Goal: Navigation & Orientation: Find specific page/section

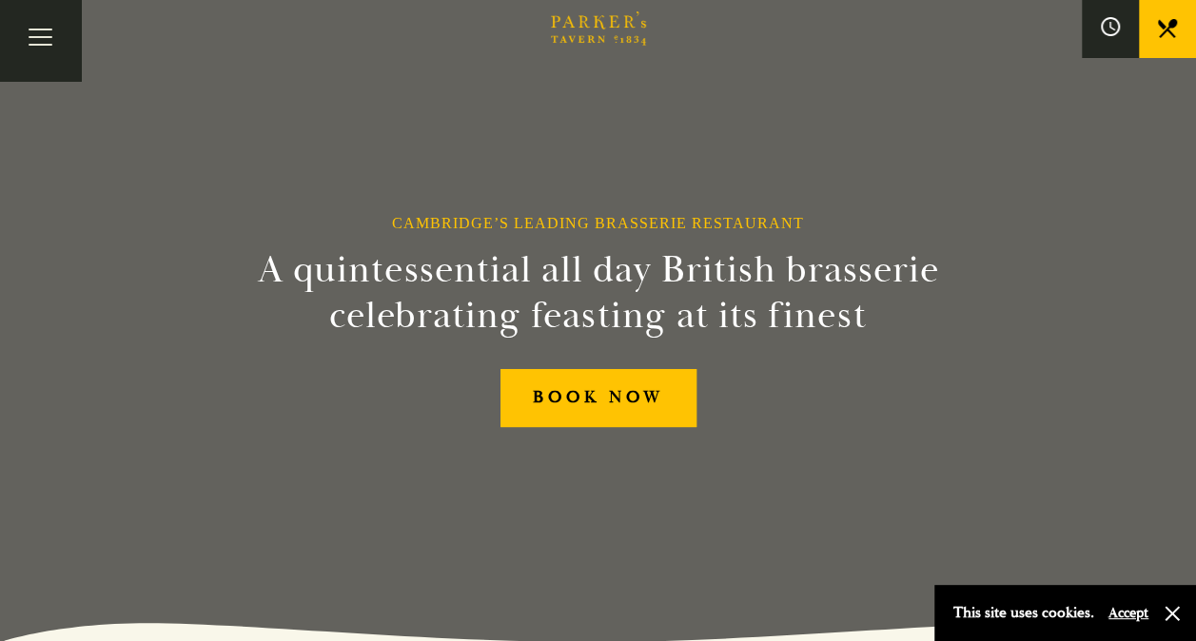
click at [1164, 25] on icon at bounding box center [1167, 28] width 19 height 19
click at [1138, 610] on button "Accept" at bounding box center [1129, 613] width 40 height 18
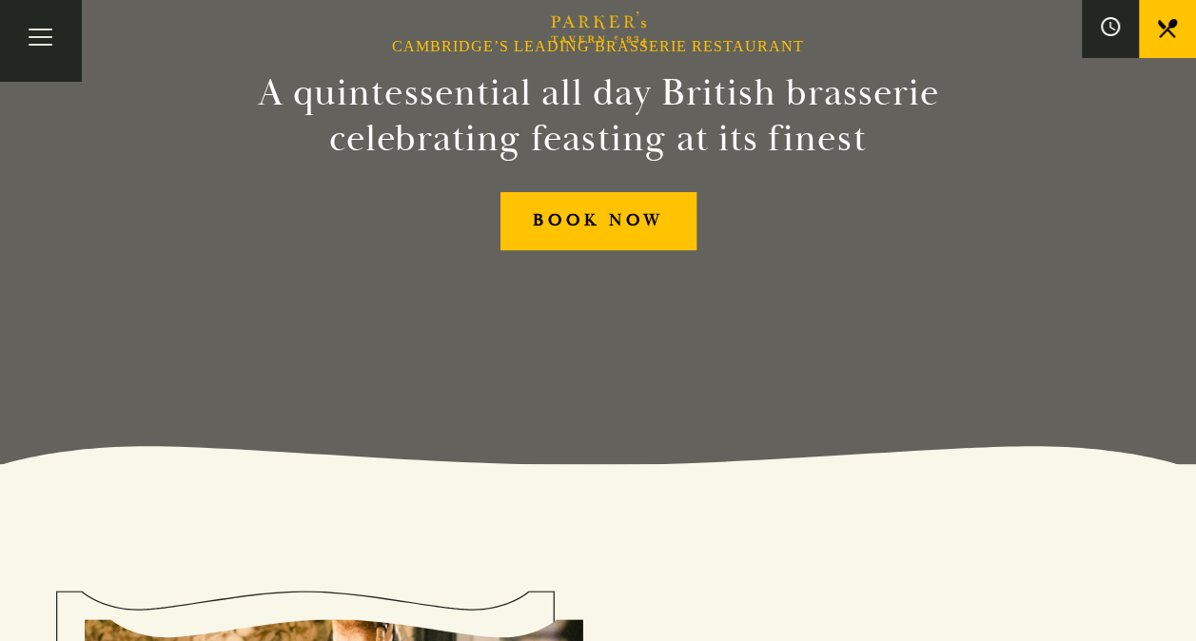
scroll to position [253, 0]
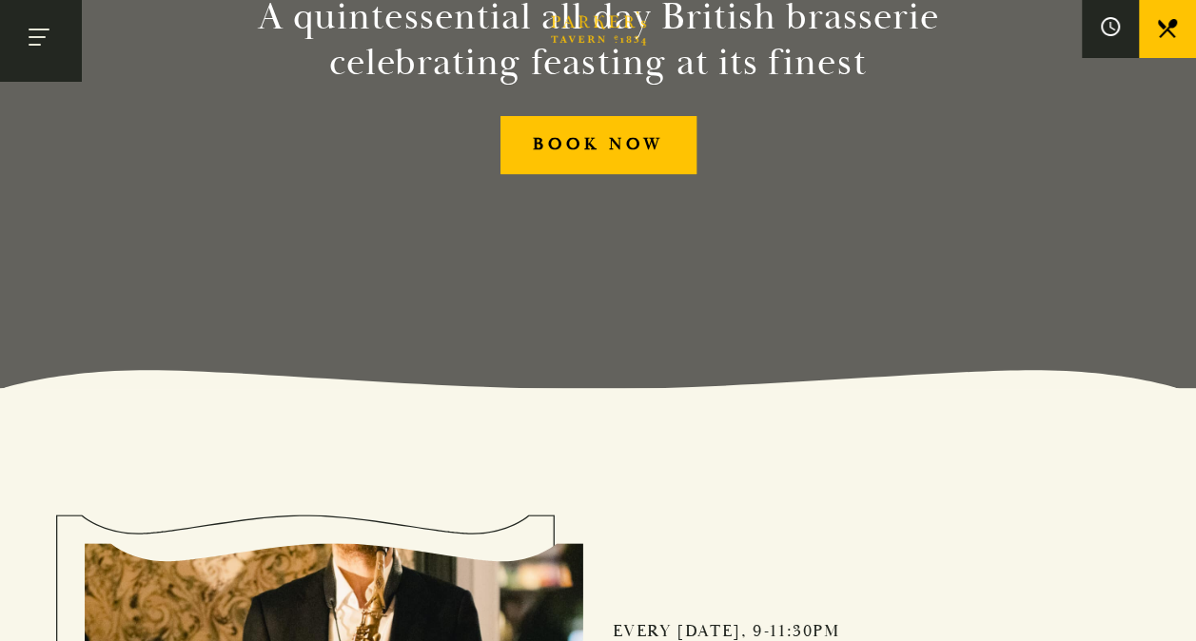
click at [45, 34] on button "Toggle navigation" at bounding box center [40, 40] width 81 height 81
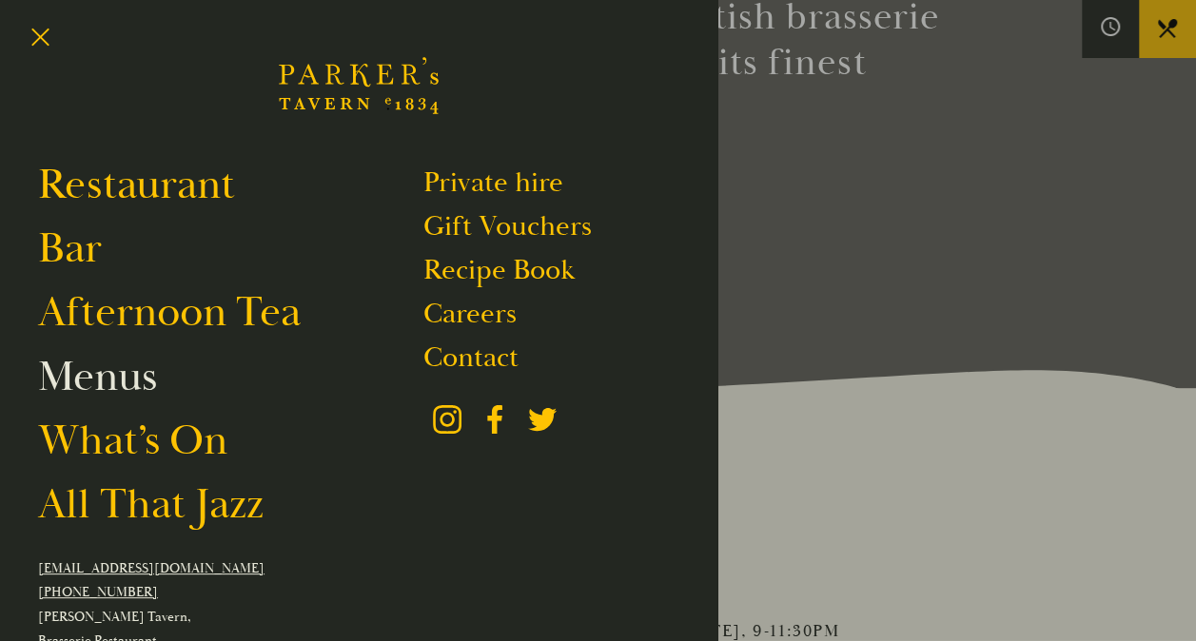
click at [107, 370] on link "Menus" at bounding box center [97, 376] width 119 height 53
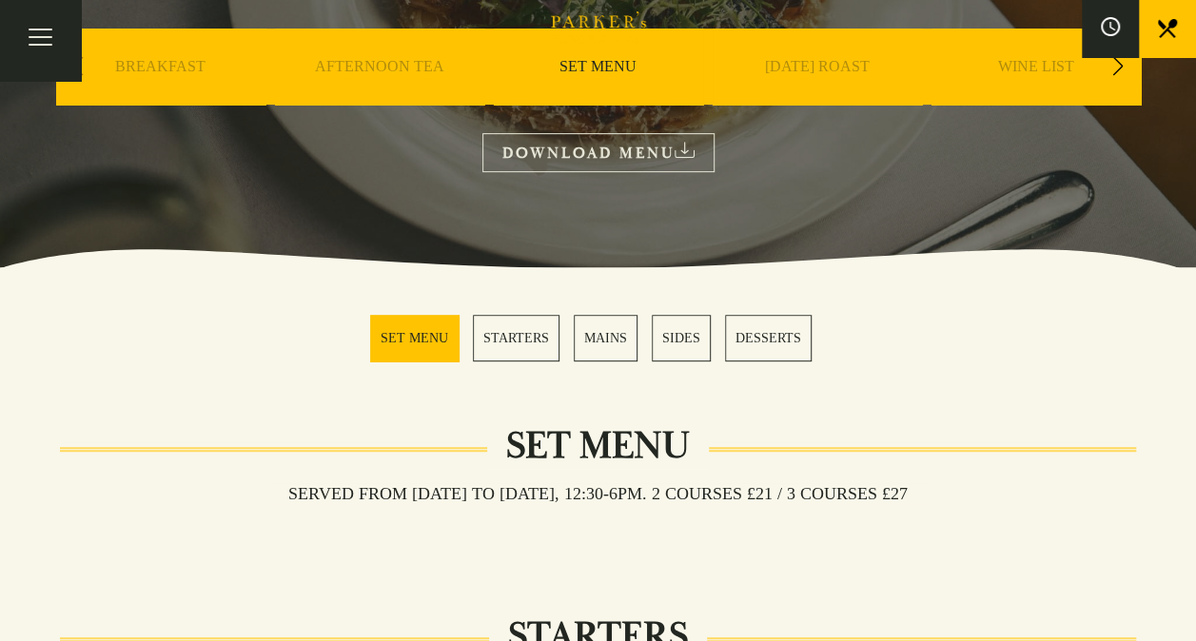
scroll to position [324, 0]
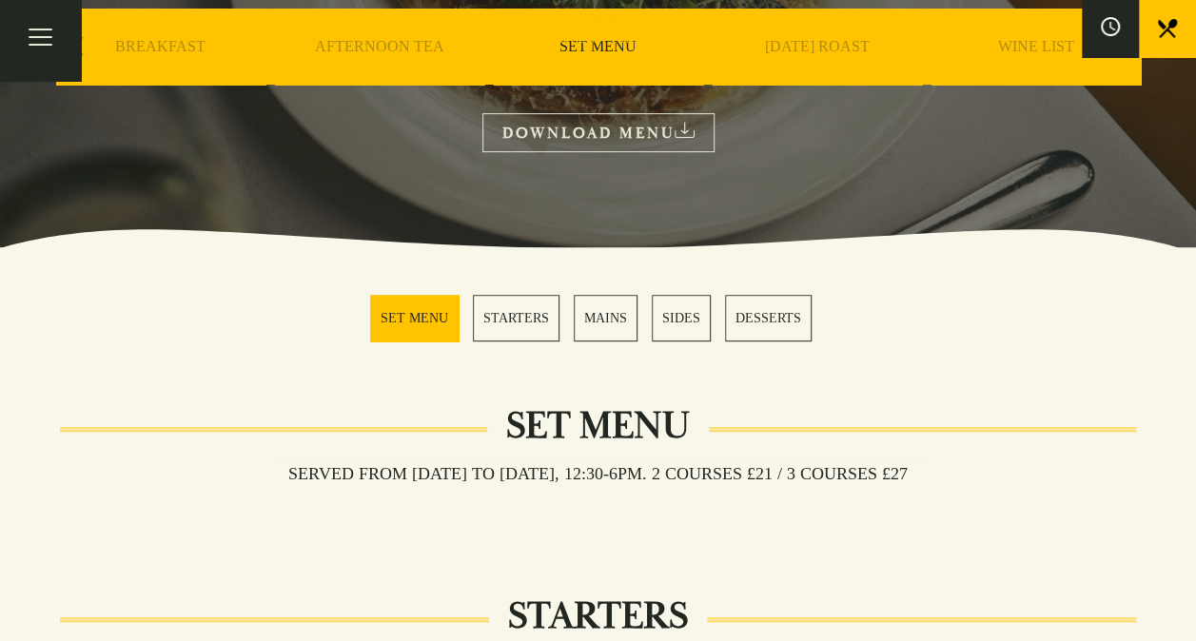
click at [604, 312] on link "MAINS" at bounding box center [606, 318] width 64 height 47
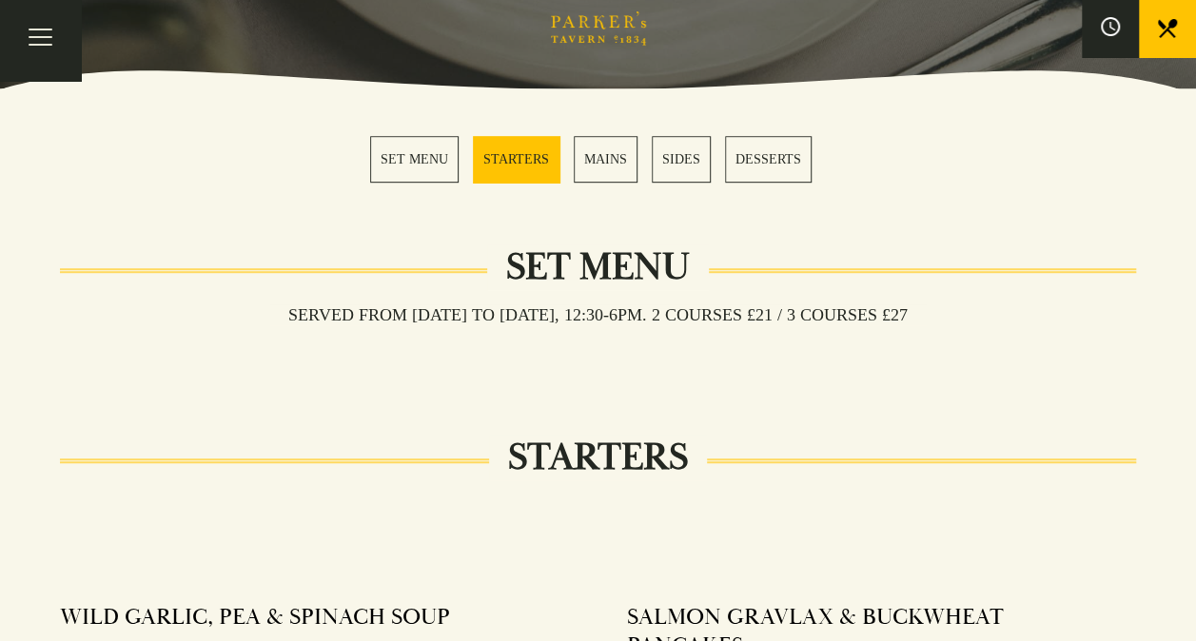
scroll to position [474, 0]
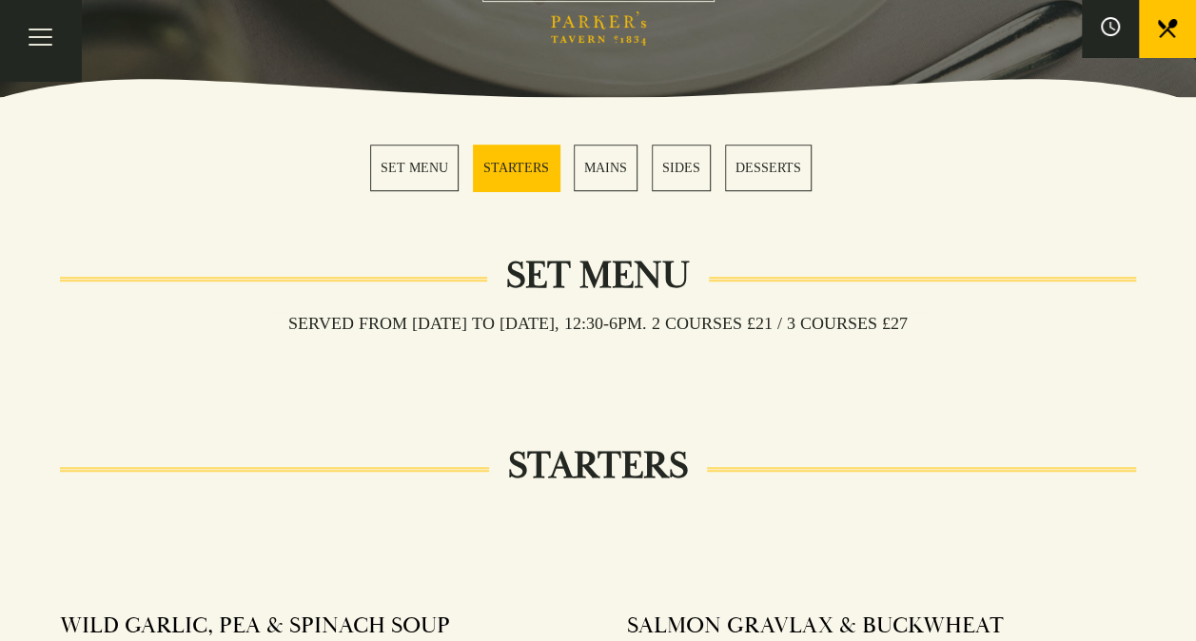
click at [424, 164] on link "SET MENU" at bounding box center [414, 168] width 88 height 47
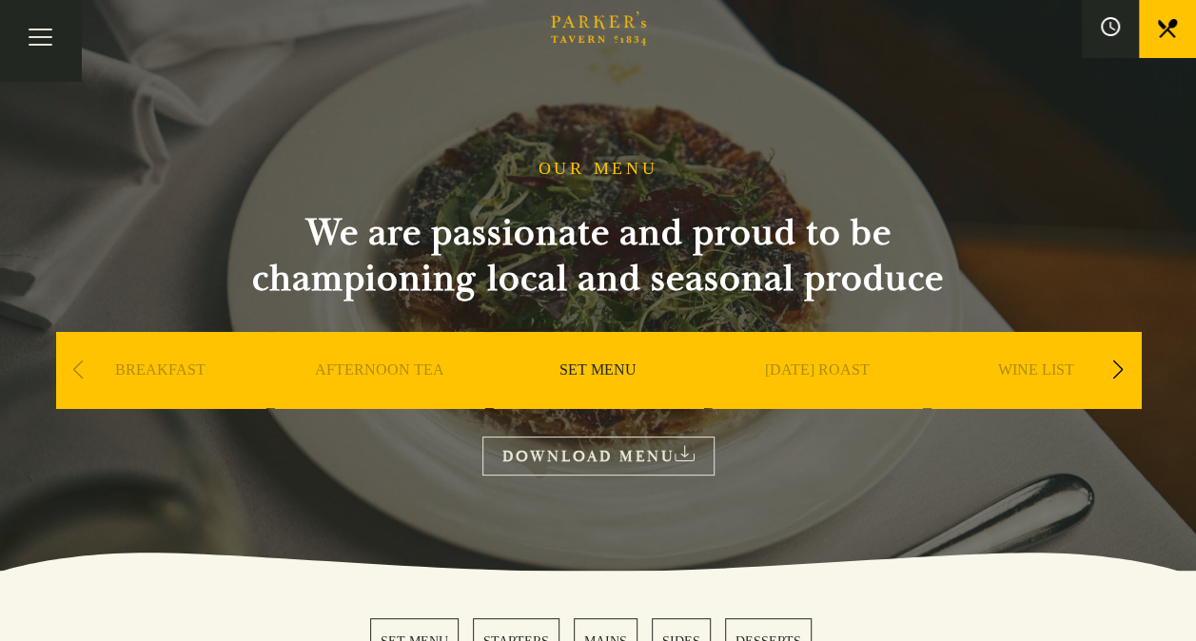
click at [1118, 362] on div "Next slide" at bounding box center [1119, 370] width 26 height 42
click at [824, 362] on div "A LA CARTE" at bounding box center [817, 398] width 209 height 133
click at [820, 368] on link "A LA CARTE" at bounding box center [817, 399] width 88 height 76
click at [42, 30] on button "Toggle navigation" at bounding box center [40, 40] width 81 height 81
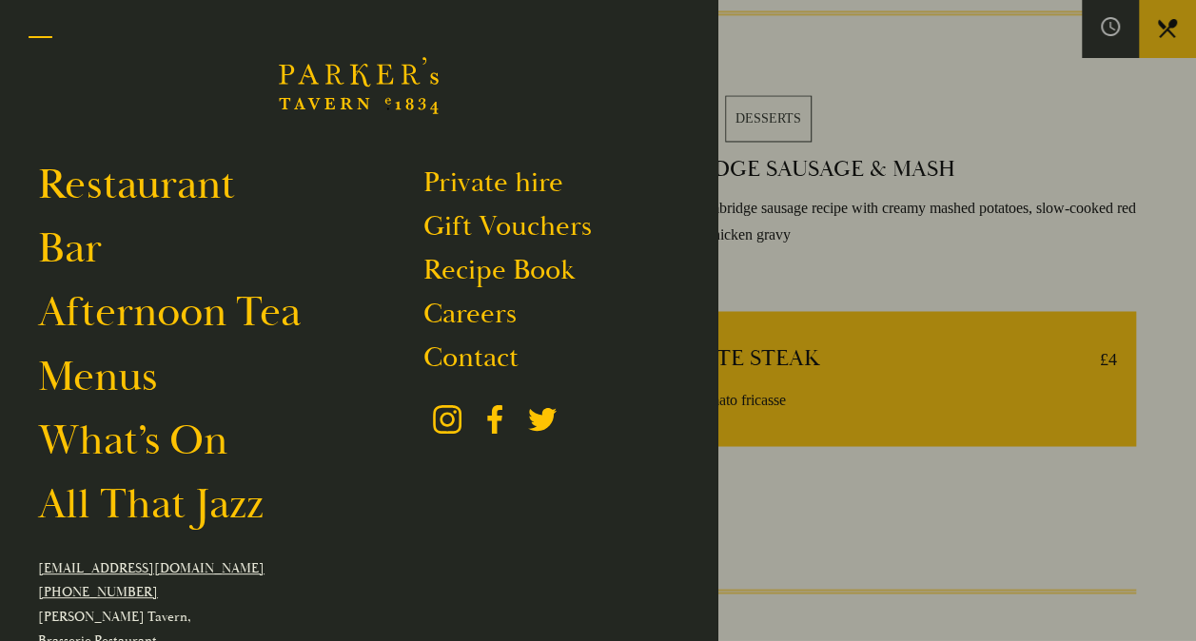
scroll to position [1482, 0]
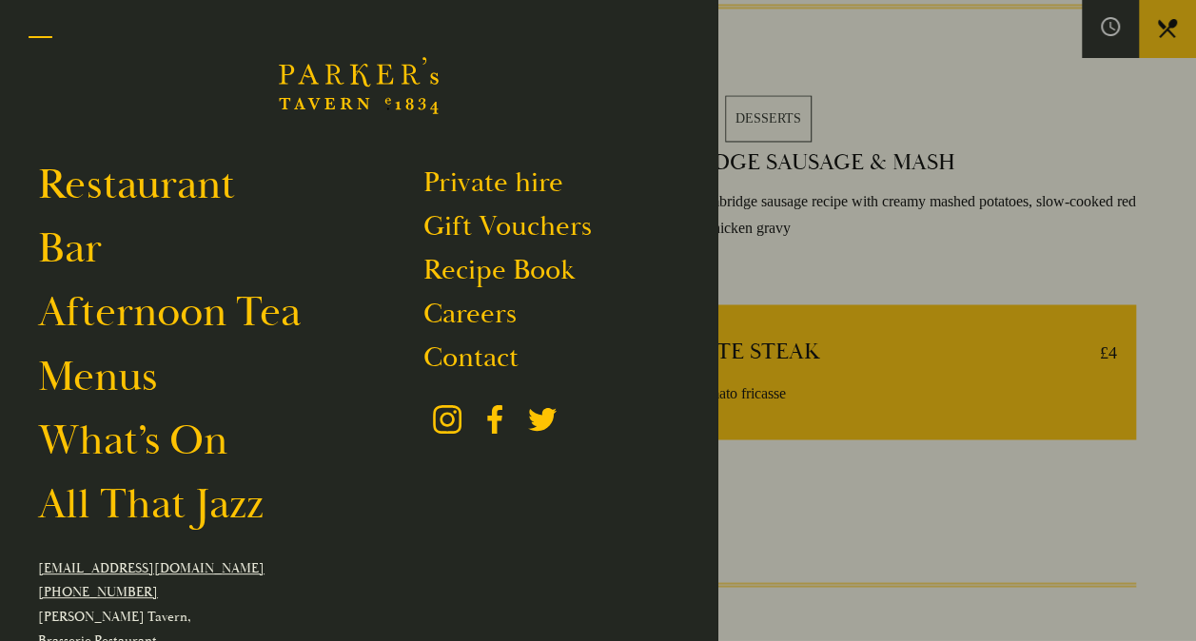
click at [41, 28] on button "Toggle navigation" at bounding box center [40, 40] width 81 height 81
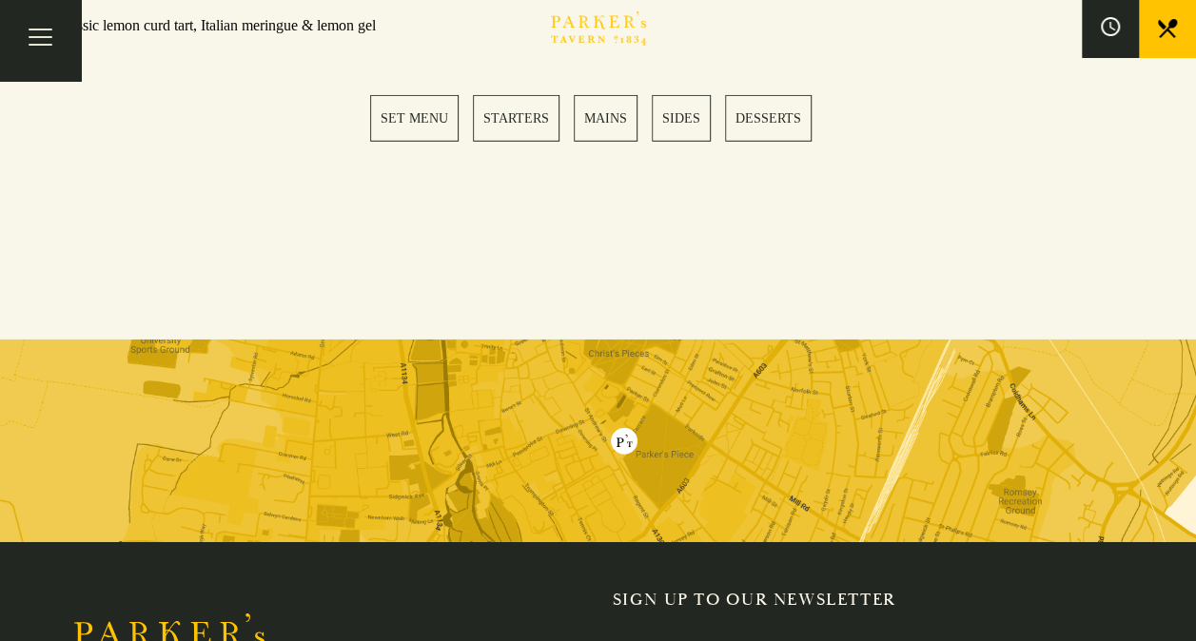
scroll to position [2737, 0]
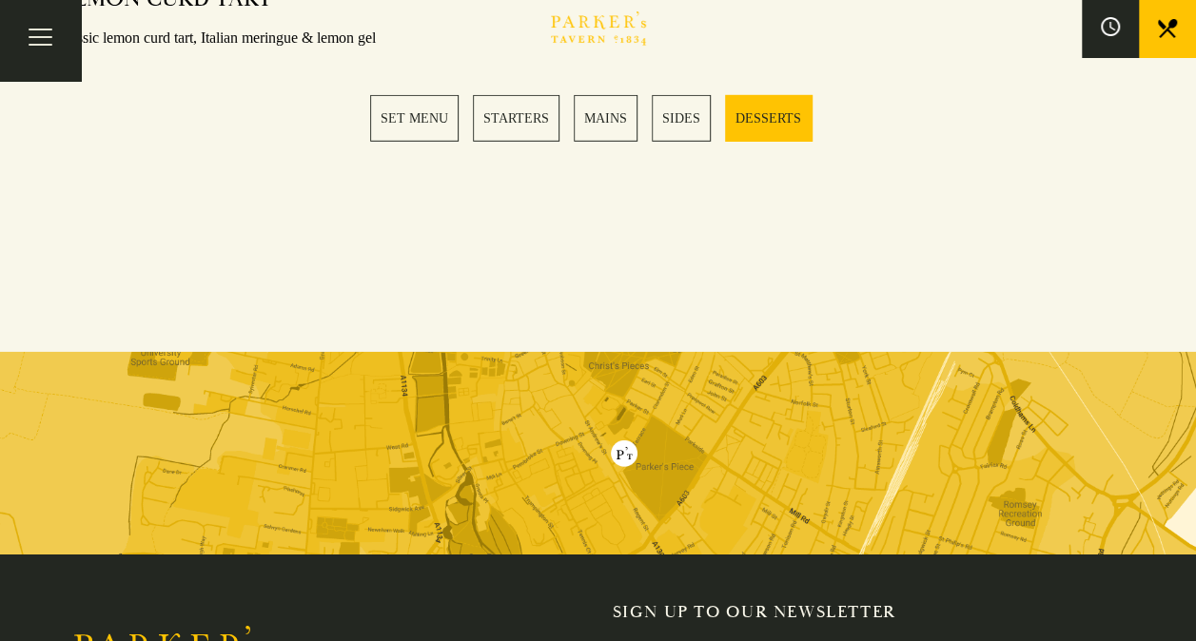
click at [622, 418] on img at bounding box center [598, 453] width 1196 height 203
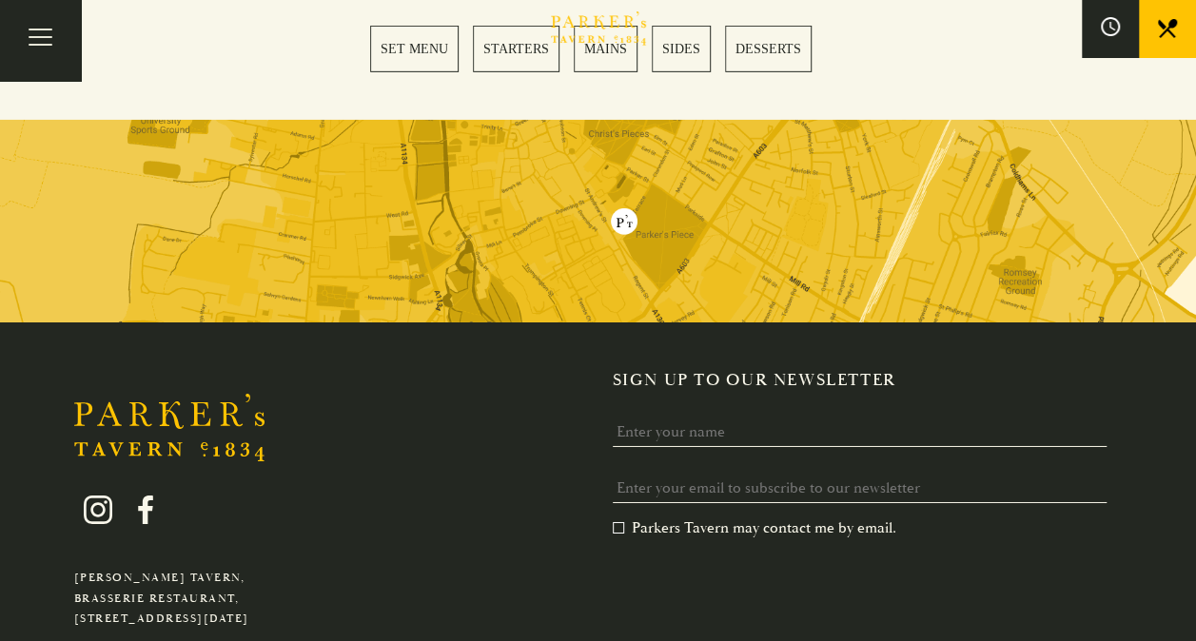
scroll to position [3118, 0]
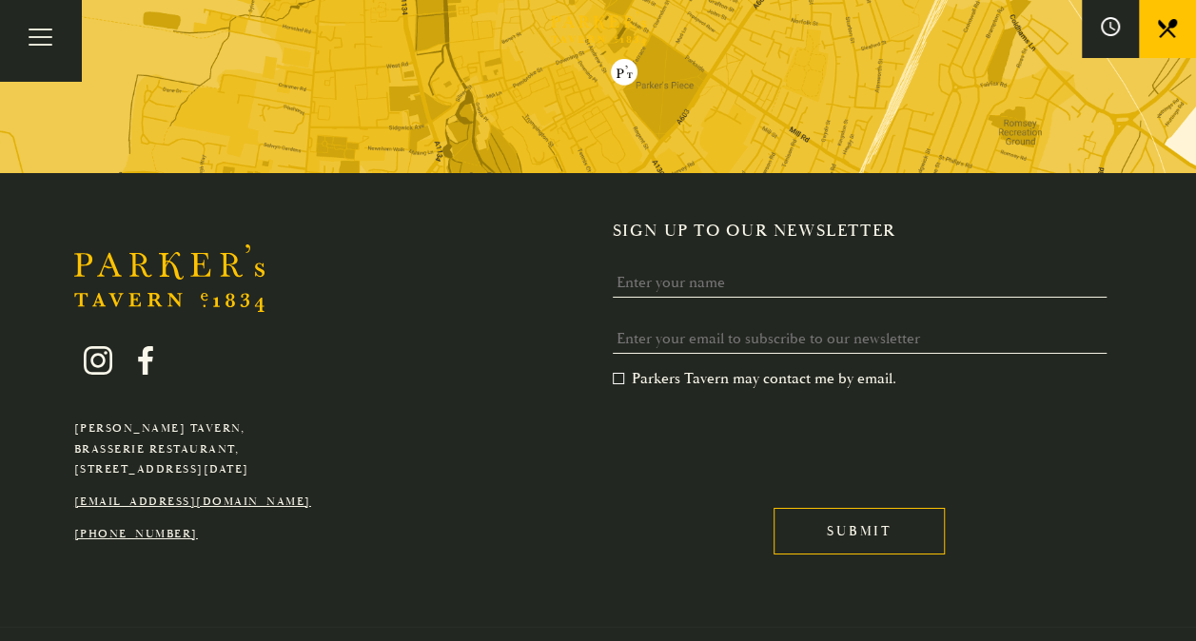
click at [622, 32] on icon "Brasserie Restaurant Cambridge | Parker's Tavern Cambridge Parker's Tavern is a…" at bounding box center [598, 28] width 95 height 34
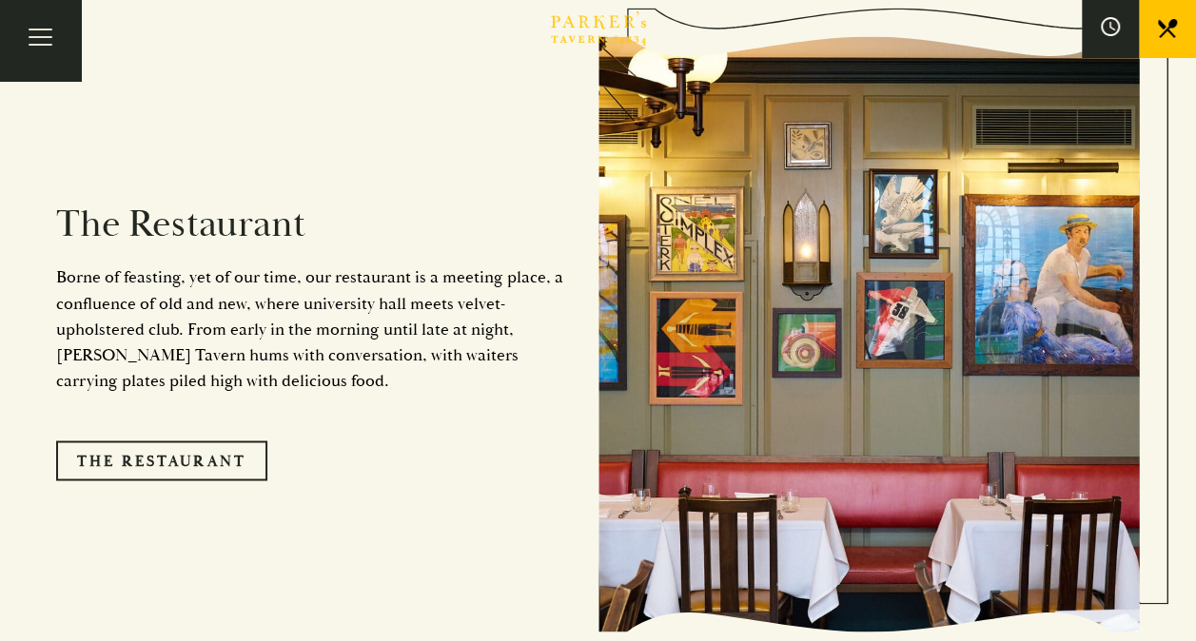
scroll to position [1484, 0]
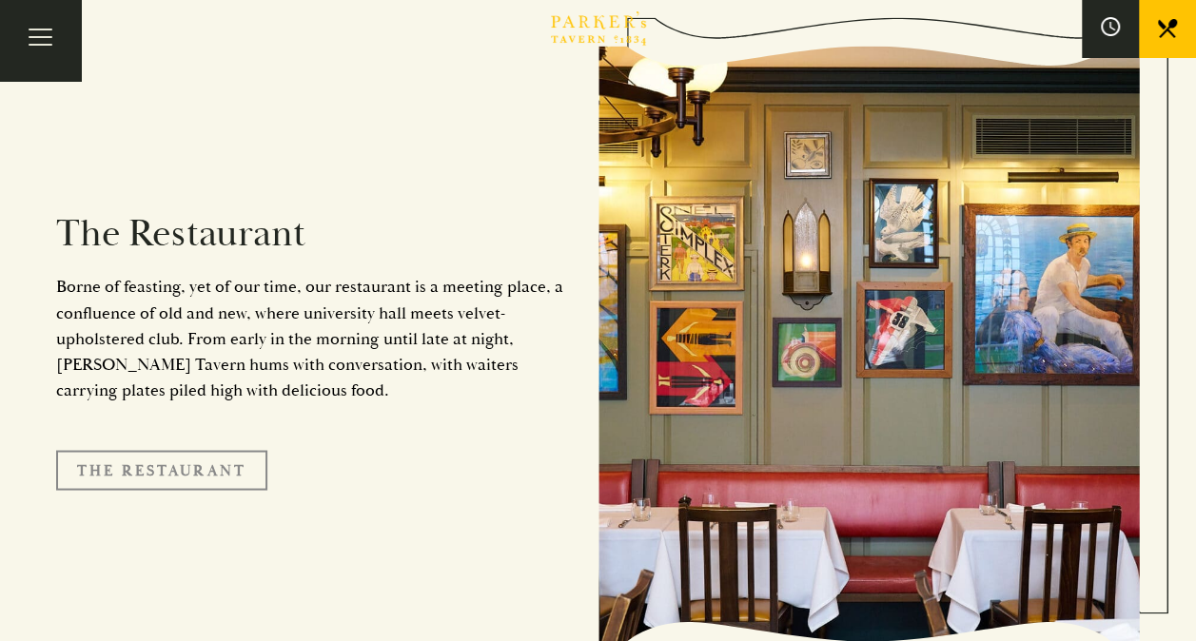
click at [162, 450] on link "The Restaurant" at bounding box center [161, 470] width 211 height 40
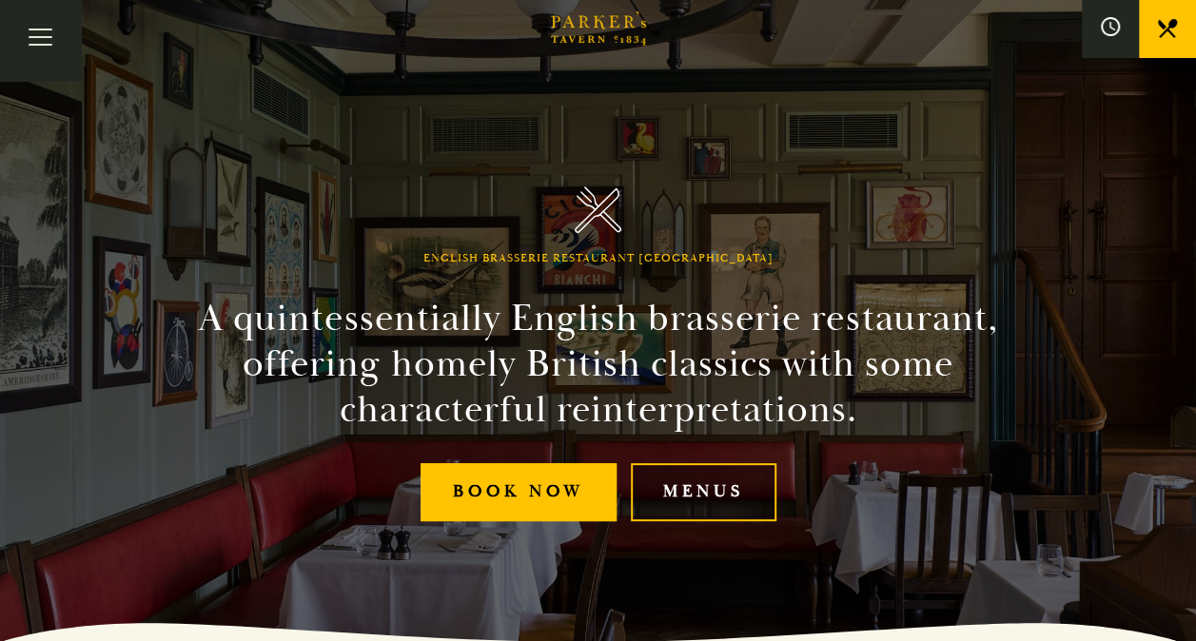
click at [728, 488] on link "Menus" at bounding box center [704, 492] width 146 height 58
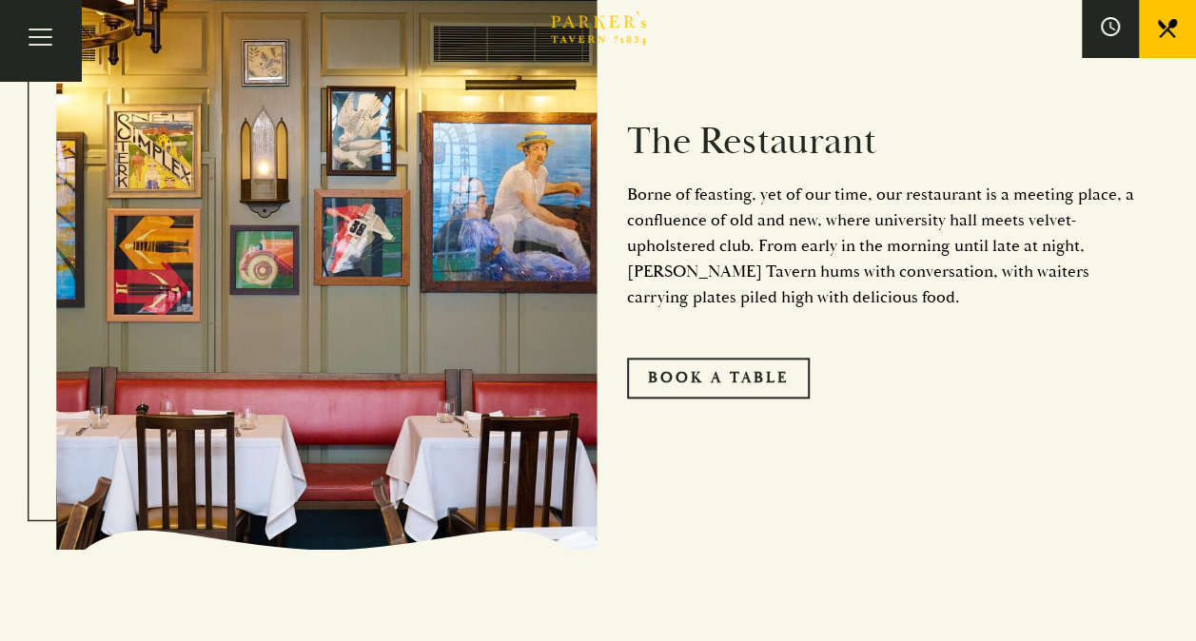
scroll to position [1052, 0]
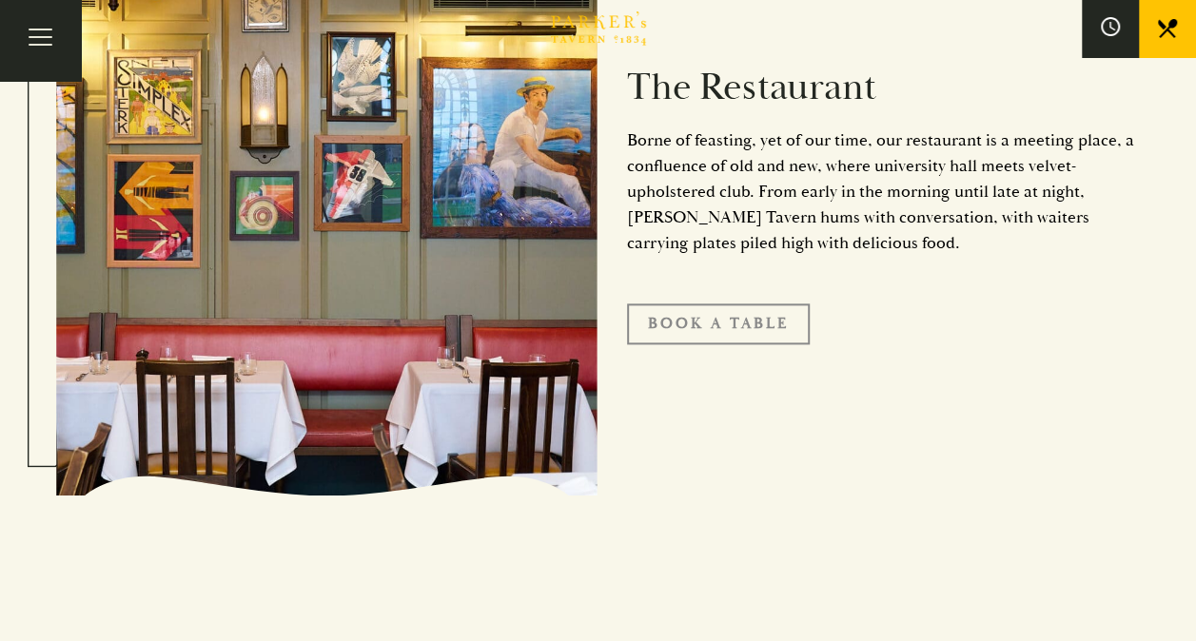
click at [756, 324] on link "Book A Table" at bounding box center [718, 324] width 183 height 40
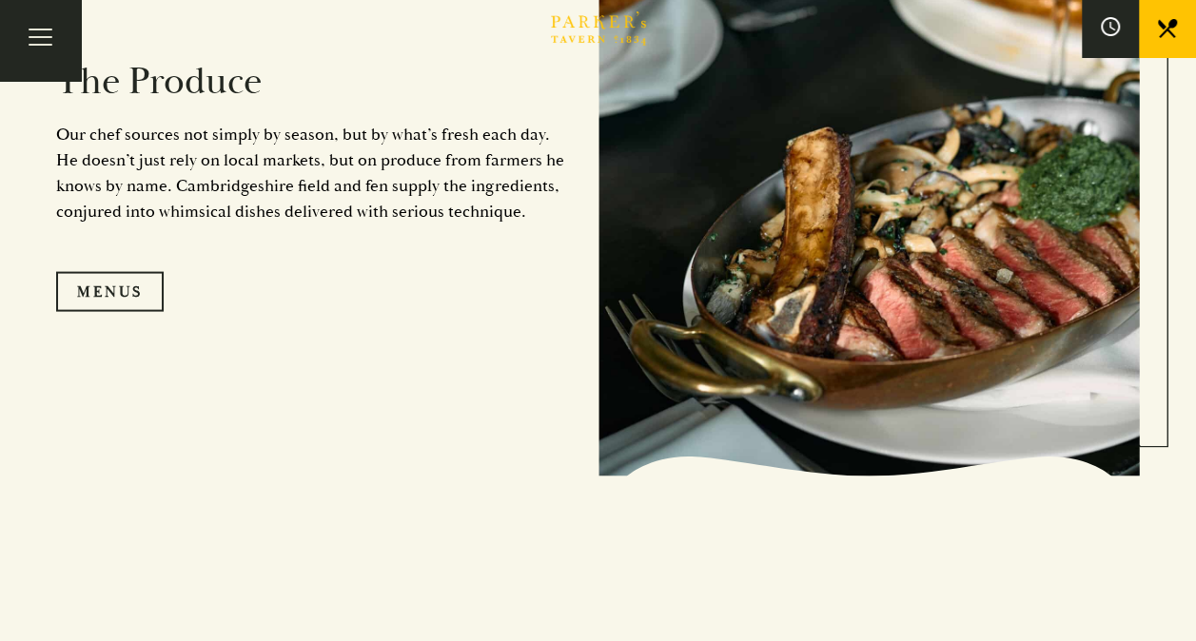
scroll to position [1842, 0]
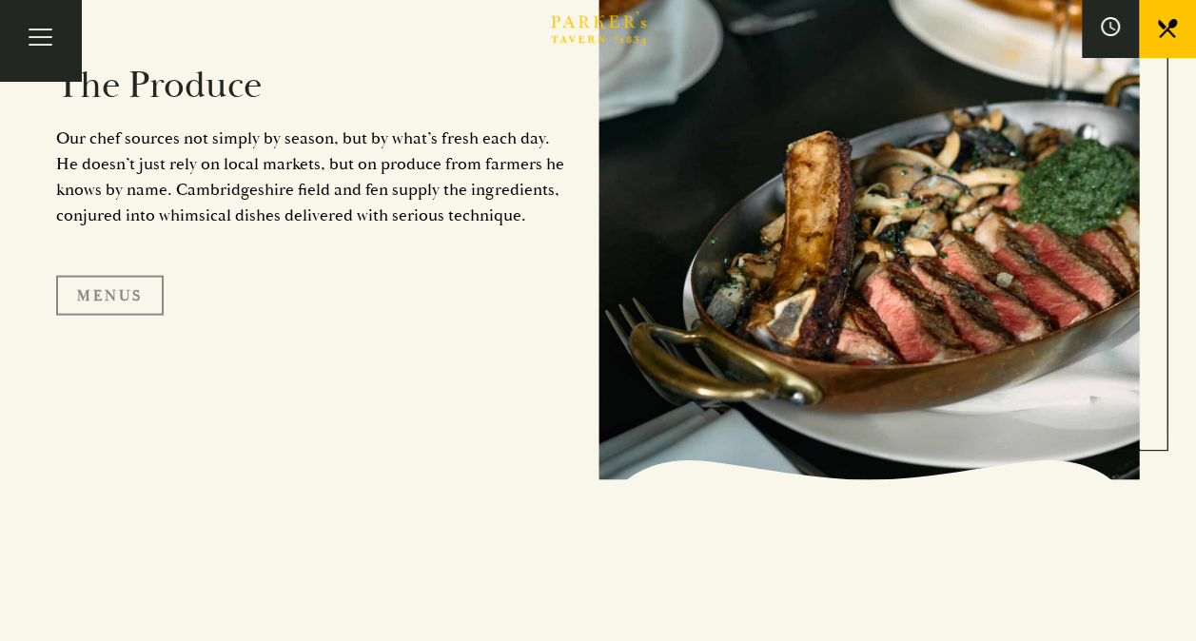
click at [116, 291] on link "Menus" at bounding box center [110, 296] width 108 height 40
